Goal: Find specific page/section: Find specific page/section

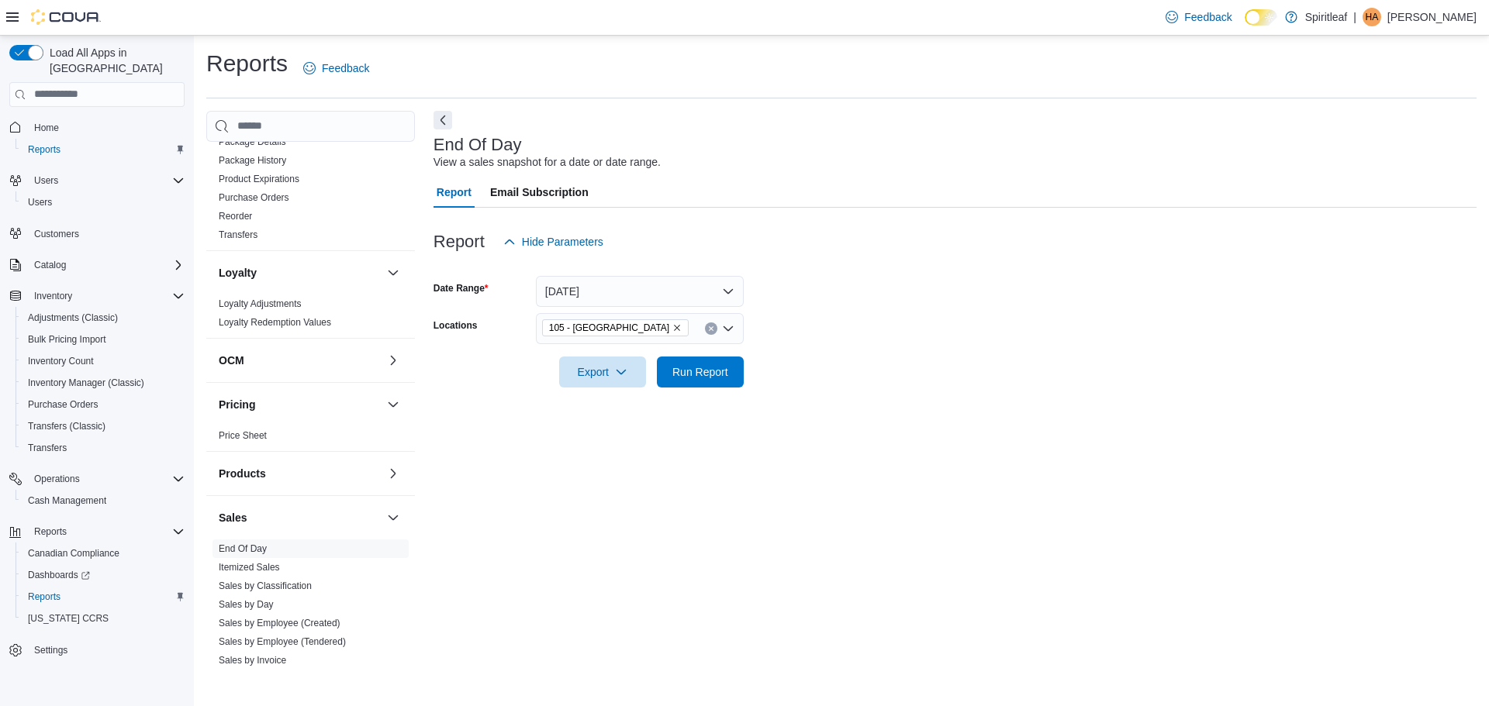
scroll to position [228, 0]
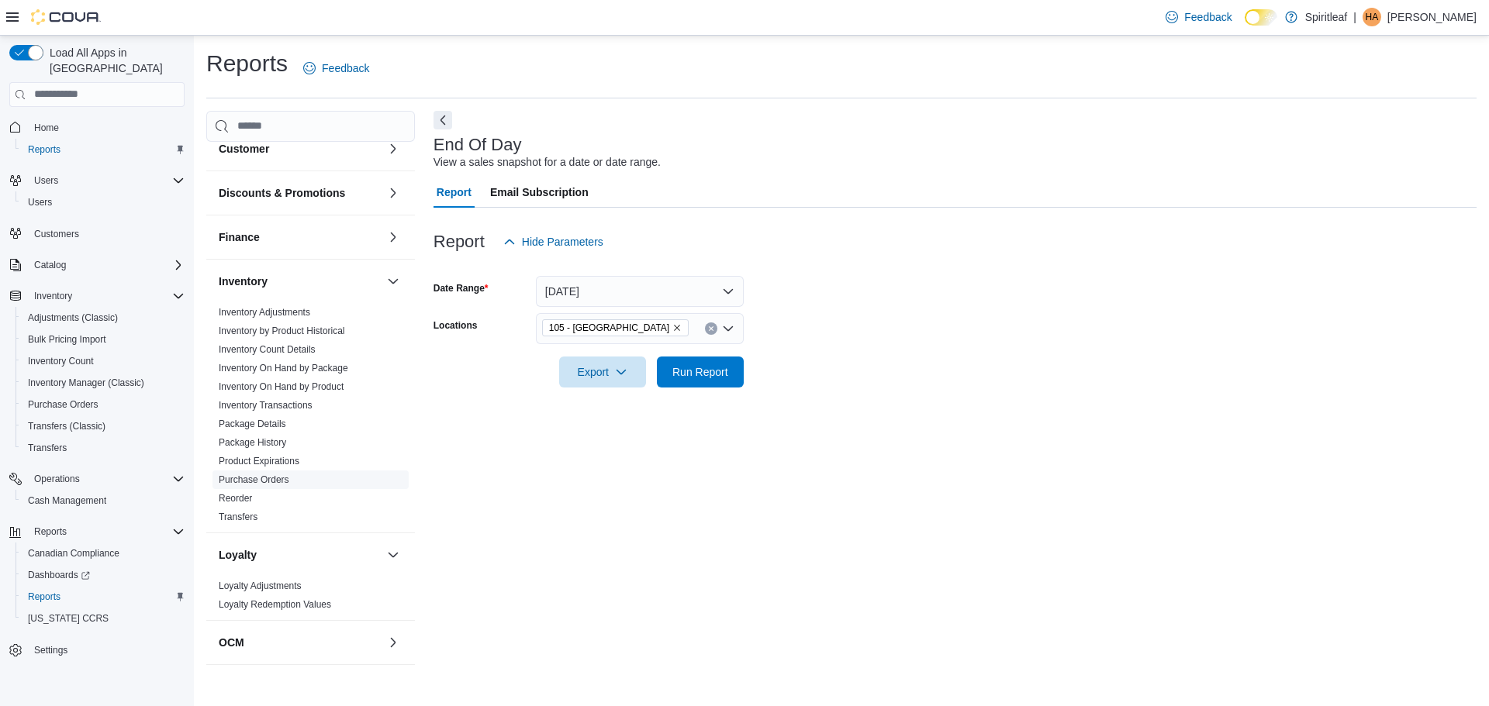
click at [278, 475] on link "Purchase Orders" at bounding box center [254, 480] width 71 height 11
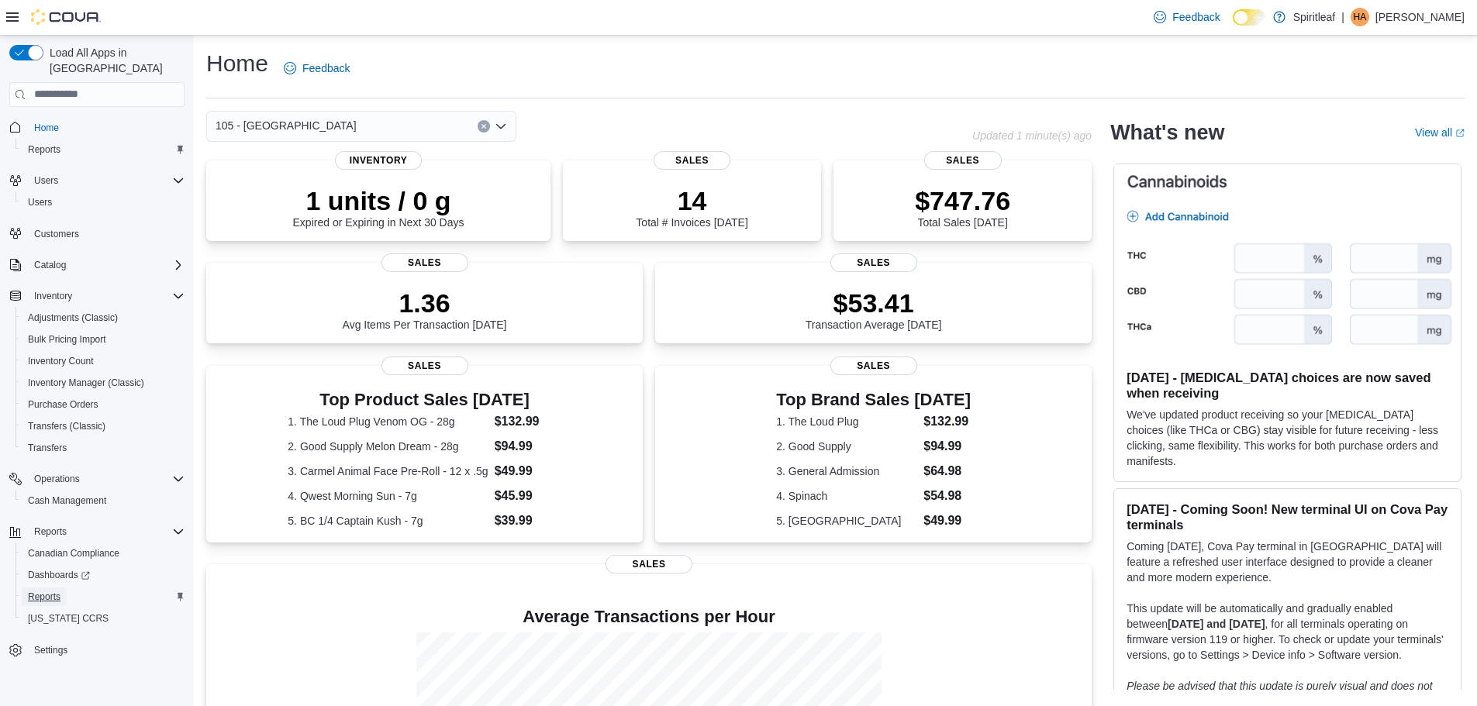
click at [53, 591] on span "Reports" at bounding box center [44, 597] width 33 height 12
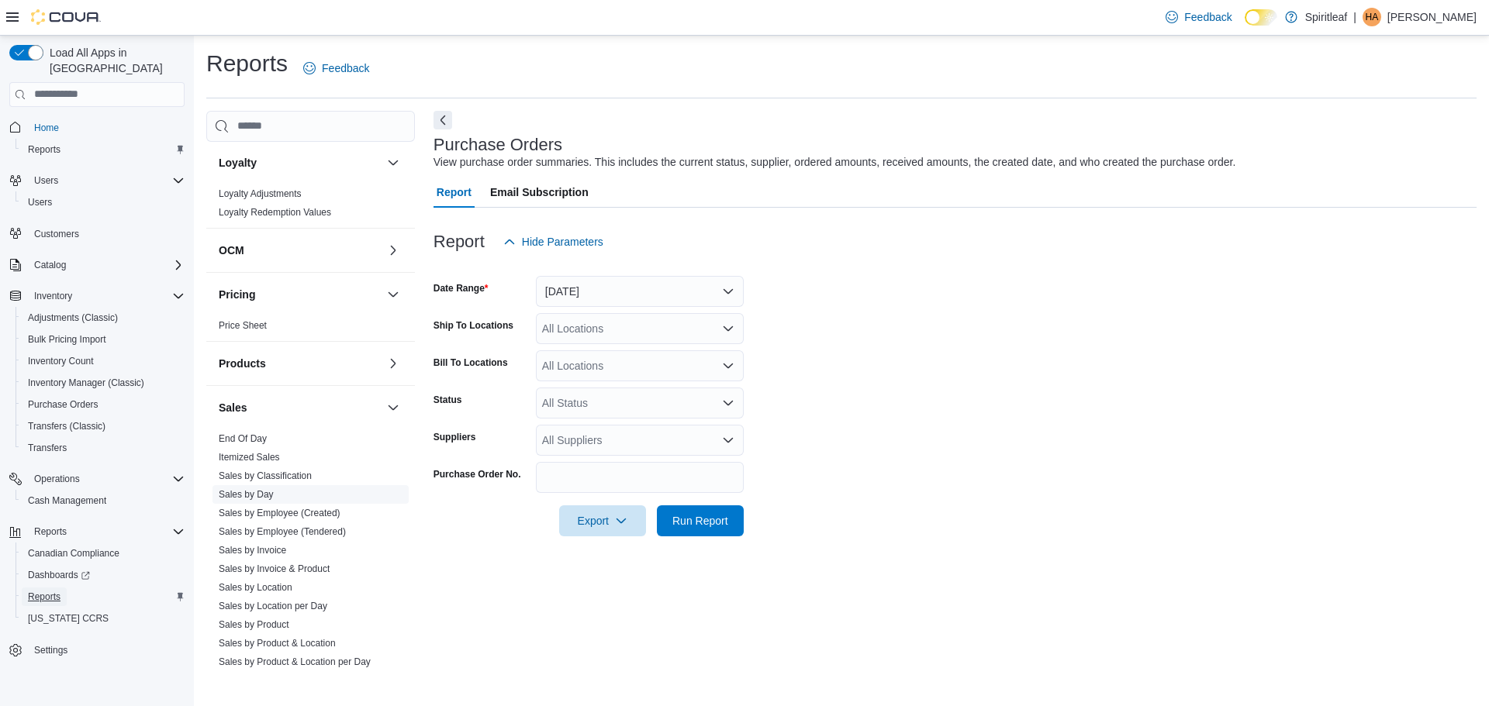
scroll to position [693, 0]
